Goal: Transaction & Acquisition: Purchase product/service

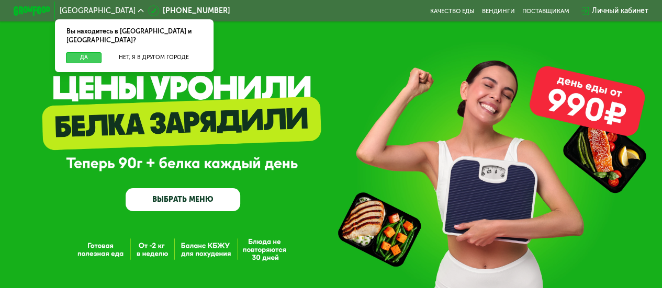
click at [89, 52] on button "Да" at bounding box center [84, 57] width 36 height 11
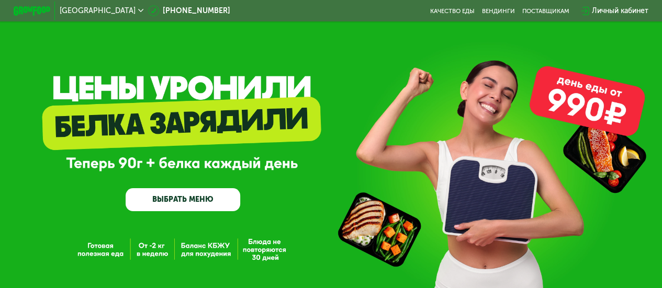
click at [203, 199] on link "ВЫБРАТЬ МЕНЮ" at bounding box center [183, 199] width 115 height 23
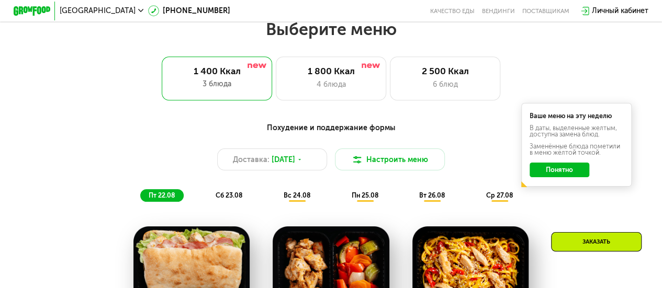
scroll to position [405, 0]
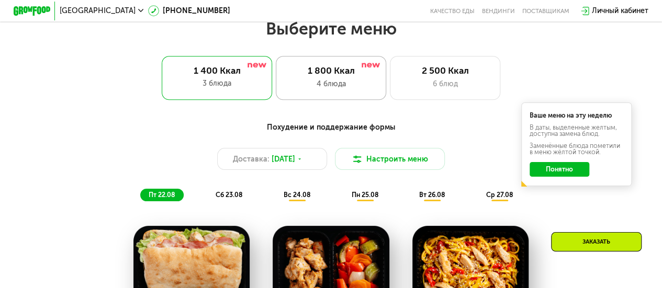
click at [315, 84] on div "4 блюда" at bounding box center [331, 84] width 91 height 11
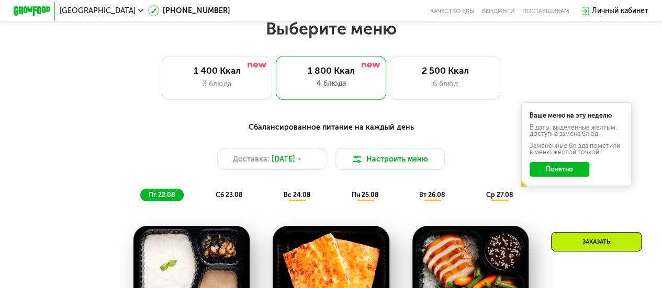
click at [545, 174] on button "Понятно" at bounding box center [559, 169] width 59 height 15
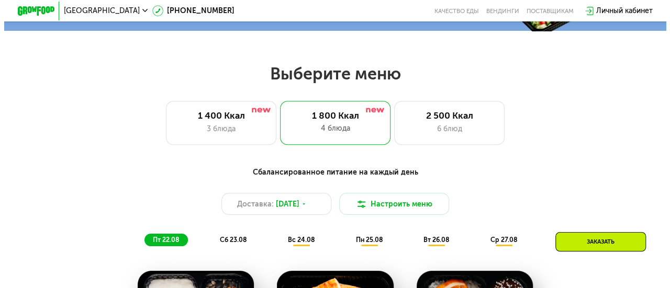
scroll to position [359, 0]
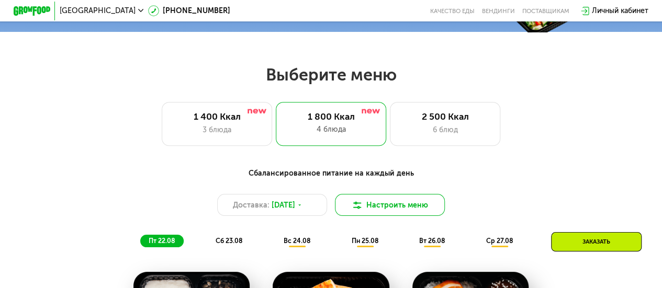
click at [377, 208] on button "Настроить меню" at bounding box center [390, 205] width 110 height 22
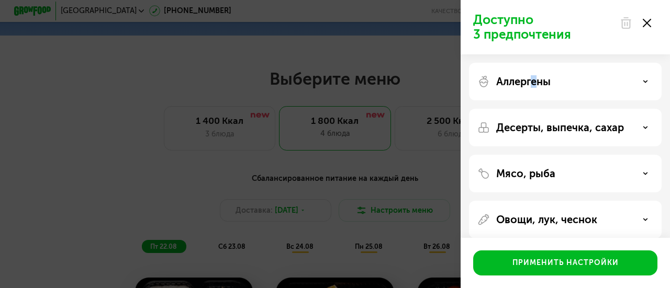
drag, startPoint x: 536, startPoint y: 91, endPoint x: 531, endPoint y: 79, distance: 13.4
click at [531, 109] on div "Аллергены" at bounding box center [565, 128] width 193 height 38
click at [531, 79] on p "Аллергены" at bounding box center [523, 81] width 54 height 13
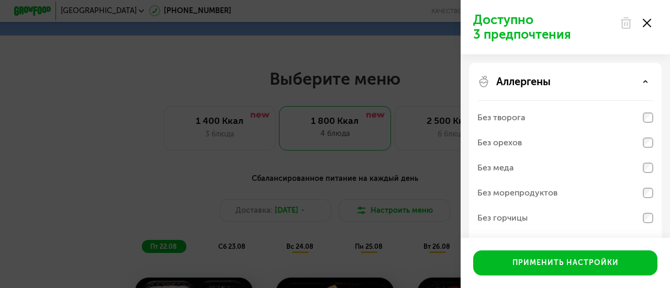
click at [508, 119] on div "Без творога" at bounding box center [502, 118] width 48 height 13
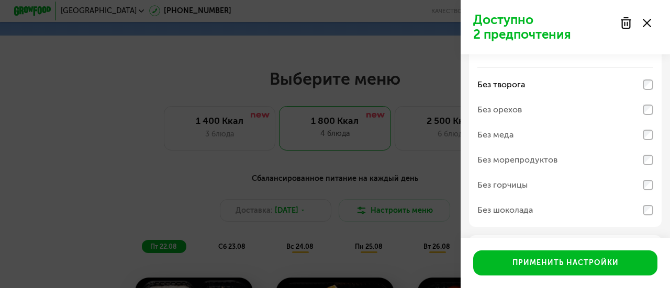
scroll to position [34, 0]
click at [516, 157] on div "Без морепродуктов" at bounding box center [518, 159] width 80 height 13
click at [509, 133] on div "Без меда" at bounding box center [496, 134] width 36 height 13
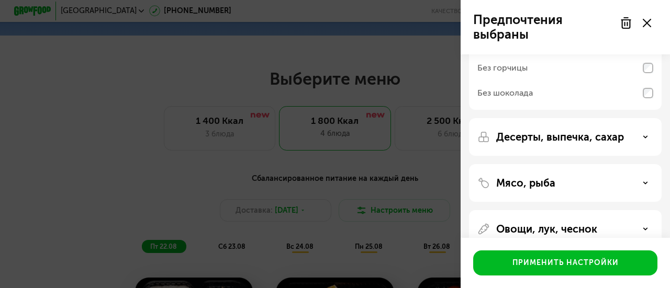
click at [527, 139] on p "Десерты, выпечка, сахар" at bounding box center [560, 137] width 128 height 13
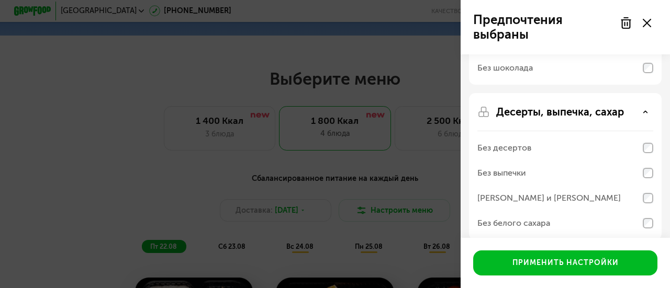
scroll to position [209, 0]
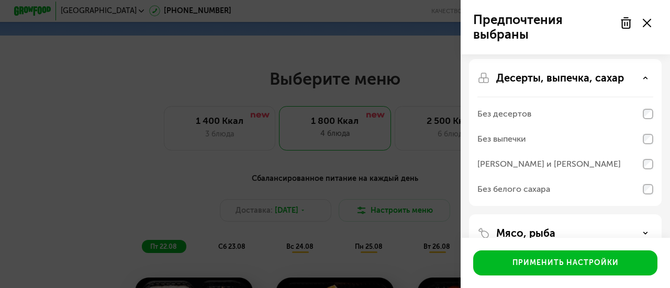
click at [514, 137] on div "Без выпечки" at bounding box center [502, 139] width 49 height 13
click at [641, 141] on div "Без выпечки" at bounding box center [566, 139] width 176 height 25
click at [628, 137] on div "Без выпечки" at bounding box center [566, 139] width 176 height 25
click at [541, 137] on div "Без выпечки" at bounding box center [566, 139] width 176 height 25
click at [629, 82] on div "Десерты, выпечка, сахар" at bounding box center [566, 78] width 176 height 13
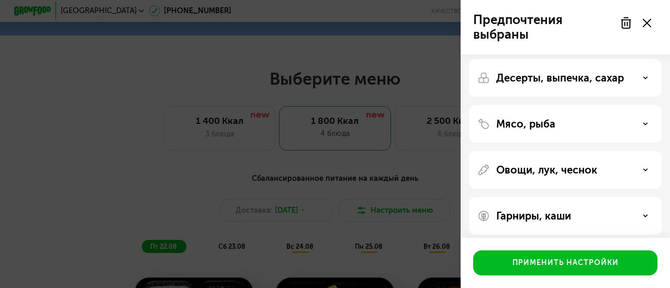
click at [536, 151] on div "Мясо, рыба" at bounding box center [565, 170] width 193 height 38
click at [539, 126] on p "Мясо, рыба" at bounding box center [525, 124] width 59 height 13
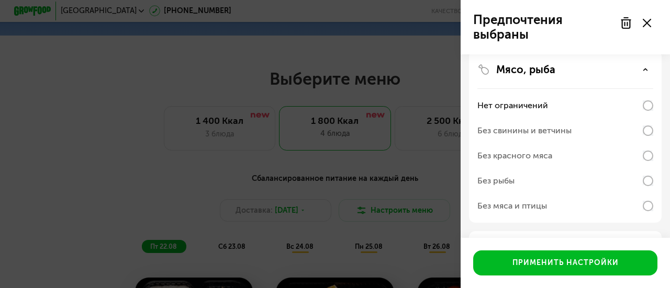
click at [552, 70] on p "Мясо, рыба" at bounding box center [525, 69] width 59 height 13
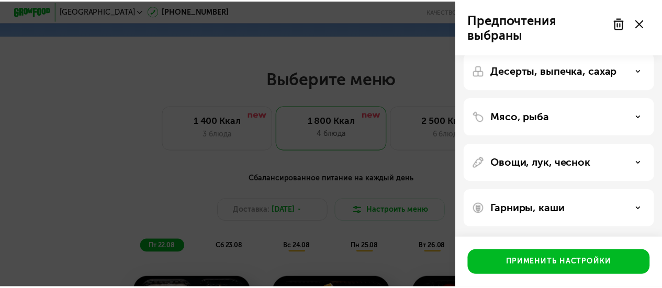
scroll to position [216, 0]
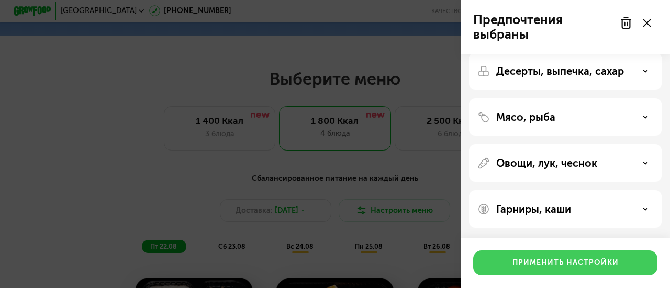
click at [537, 265] on div "Применить настройки" at bounding box center [566, 263] width 106 height 10
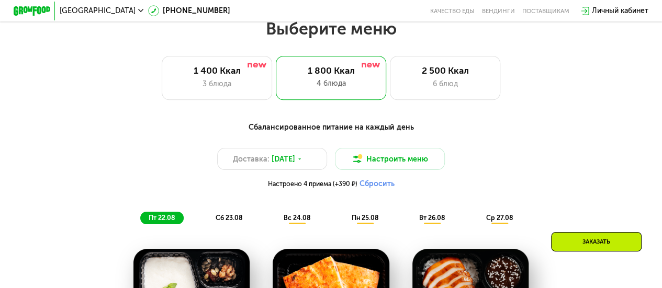
scroll to position [405, 0]
click at [231, 221] on span "сб 23.08" at bounding box center [229, 218] width 27 height 8
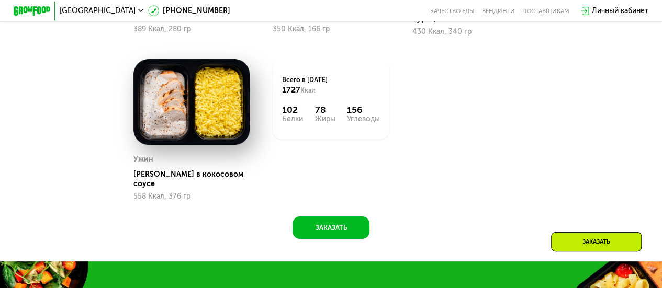
scroll to position [798, 0]
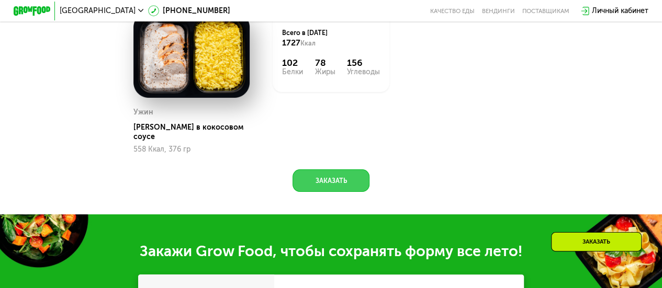
click at [307, 187] on button "Заказать" at bounding box center [331, 181] width 76 height 22
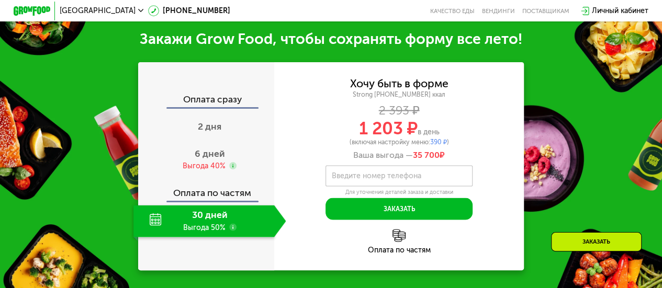
scroll to position [1014, 0]
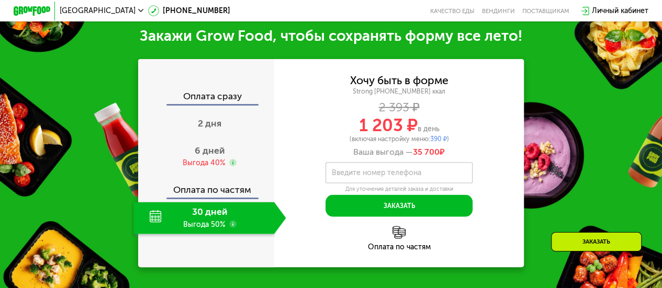
click at [232, 228] on use at bounding box center [232, 224] width 7 height 7
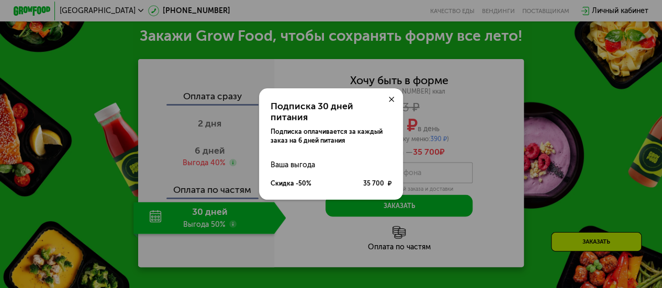
click at [474, 111] on div "Подписка 30 дней питания Подписка оплачивается за каждый заказ на 6 дней питани…" at bounding box center [331, 144] width 662 height 288
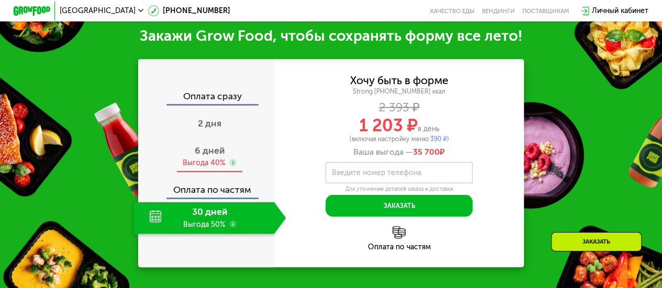
click at [210, 157] on span "6 дней" at bounding box center [210, 151] width 30 height 12
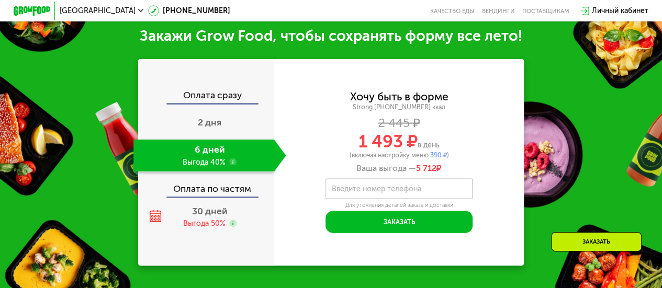
click at [381, 78] on div "Хочу быть в форме Strong [PHONE_NUMBER] ккал 2 445 ₽ 1 493 ₽ в день (включая на…" at bounding box center [399, 162] width 250 height 207
